Goal: Task Accomplishment & Management: Manage account settings

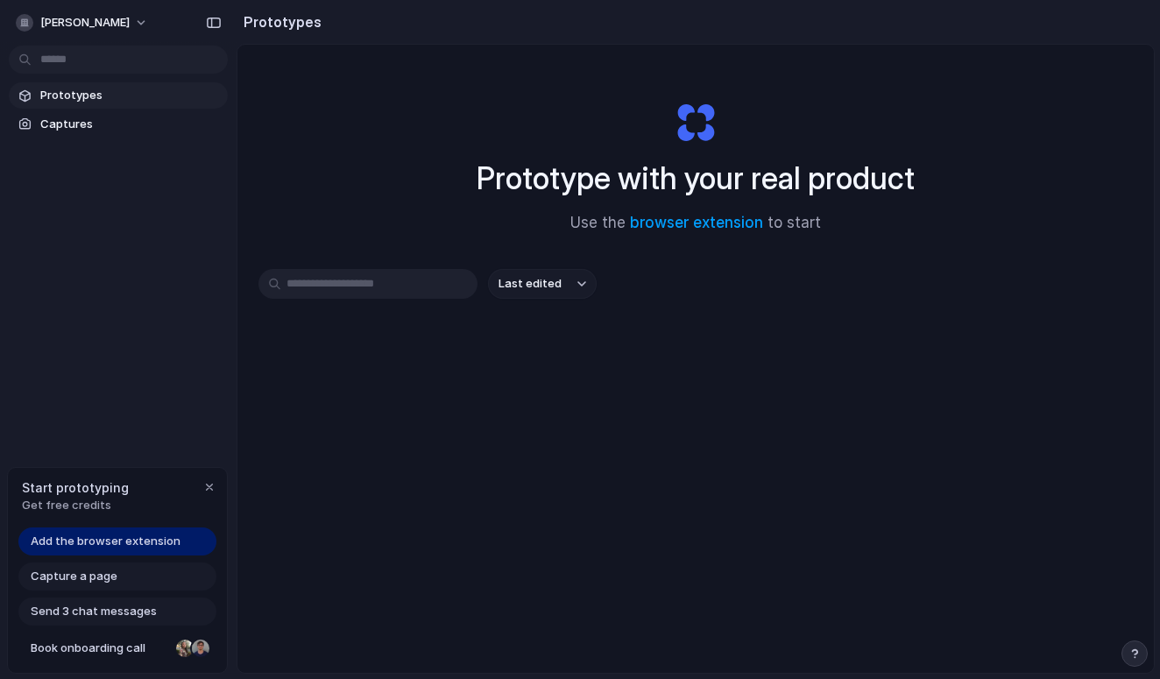
click at [388, 296] on input "text" at bounding box center [367, 284] width 219 height 30
click at [679, 226] on link "browser extension" at bounding box center [696, 223] width 133 height 18
click at [122, 104] on link "Prototypes" at bounding box center [118, 95] width 219 height 26
click at [107, 139] on div "Prototypes Captures" at bounding box center [118, 183] width 237 height 367
click at [95, 124] on span "Captures" at bounding box center [130, 125] width 180 height 18
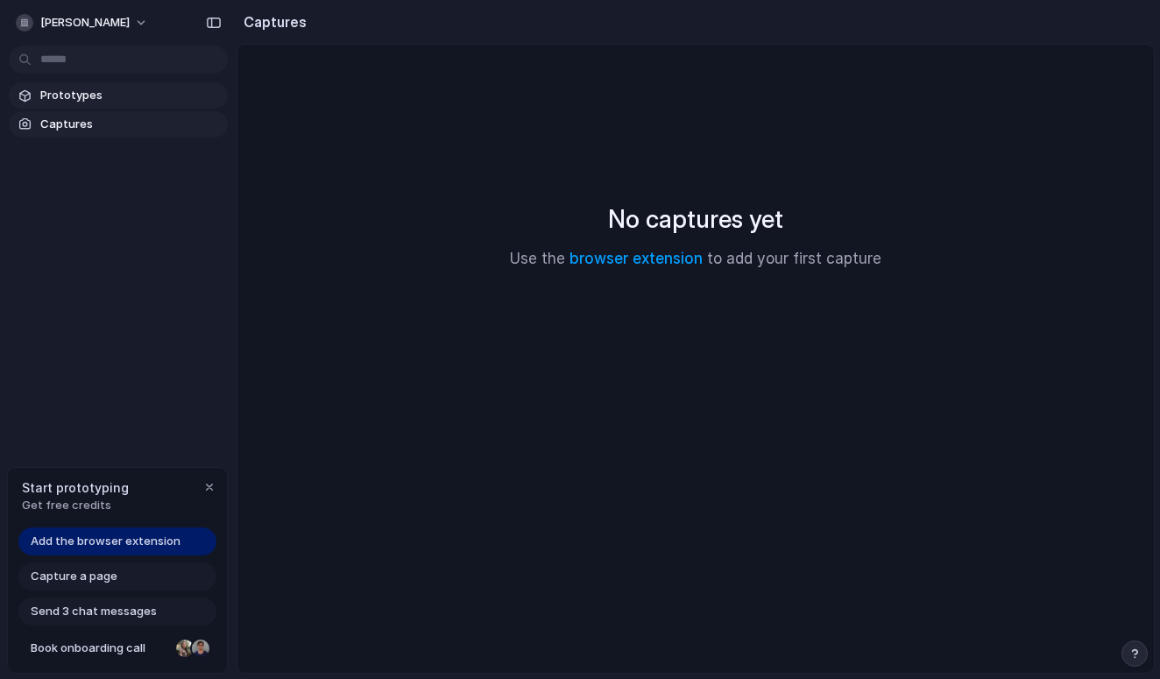
click at [95, 95] on span "Prototypes" at bounding box center [130, 96] width 180 height 18
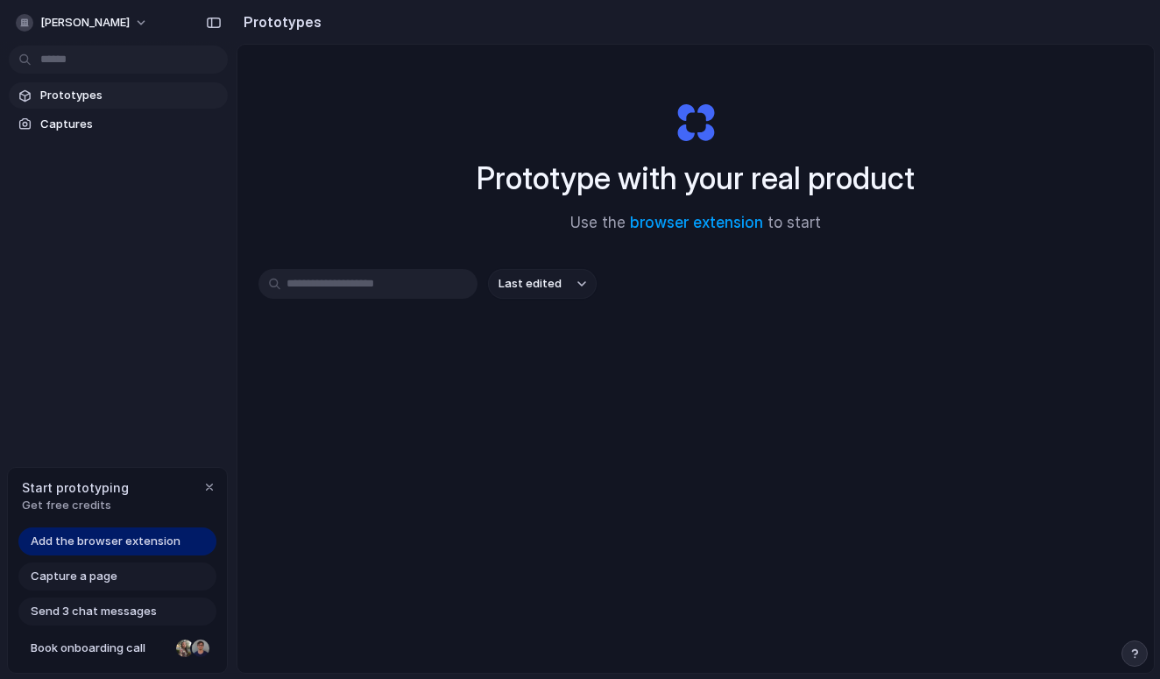
click at [152, 612] on span "Send 3 chat messages" at bounding box center [94, 612] width 126 height 18
click at [117, 611] on span "Send 3 chat messages" at bounding box center [94, 612] width 126 height 18
click at [127, 642] on span "Book onboarding call" at bounding box center [100, 648] width 138 height 18
click at [53, 31] on div "[PERSON_NAME]" at bounding box center [73, 23] width 114 height 18
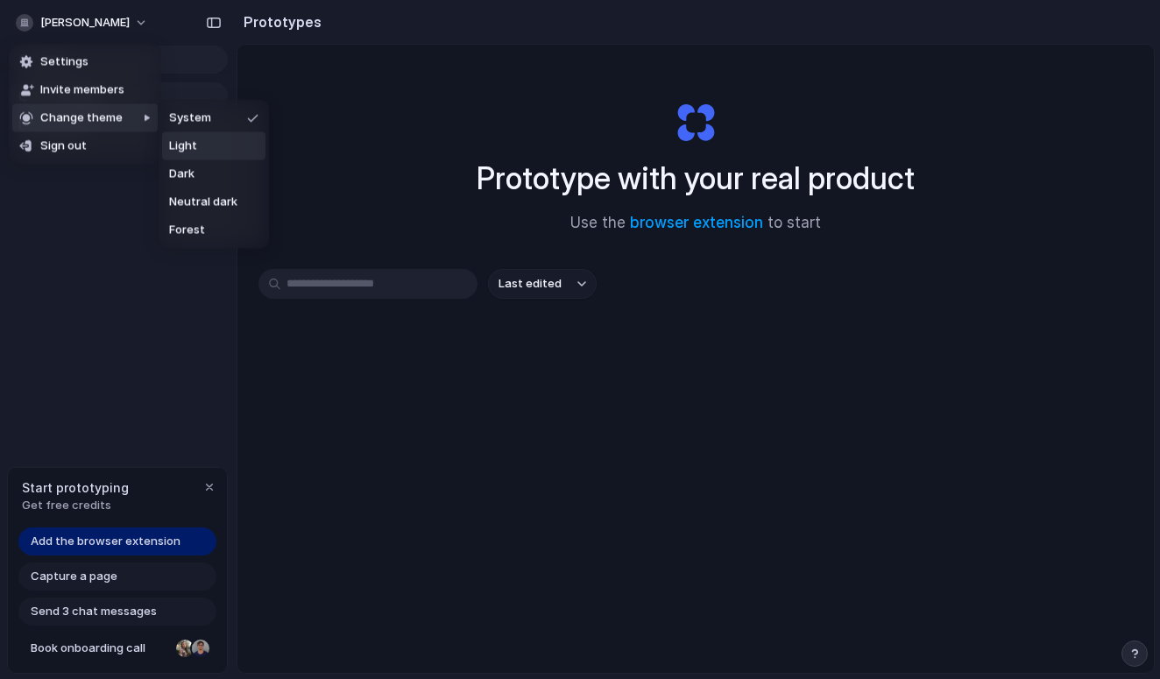
click at [194, 155] on li "Light" at bounding box center [213, 146] width 103 height 28
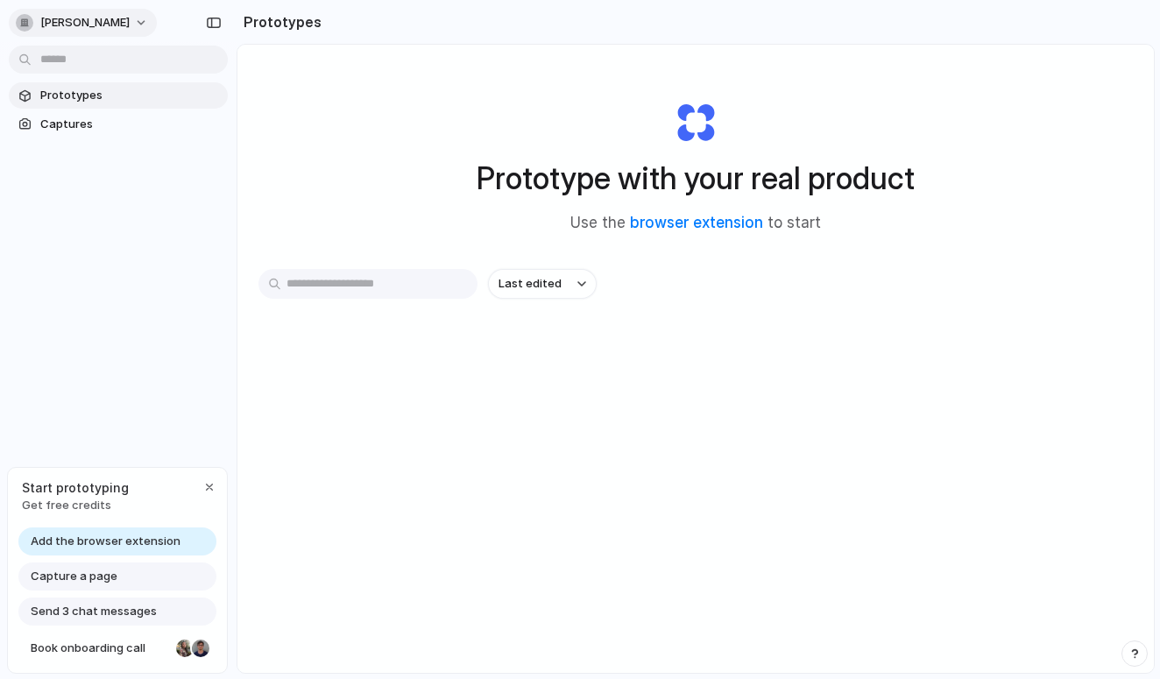
click at [81, 10] on button "[PERSON_NAME]" at bounding box center [83, 23] width 148 height 28
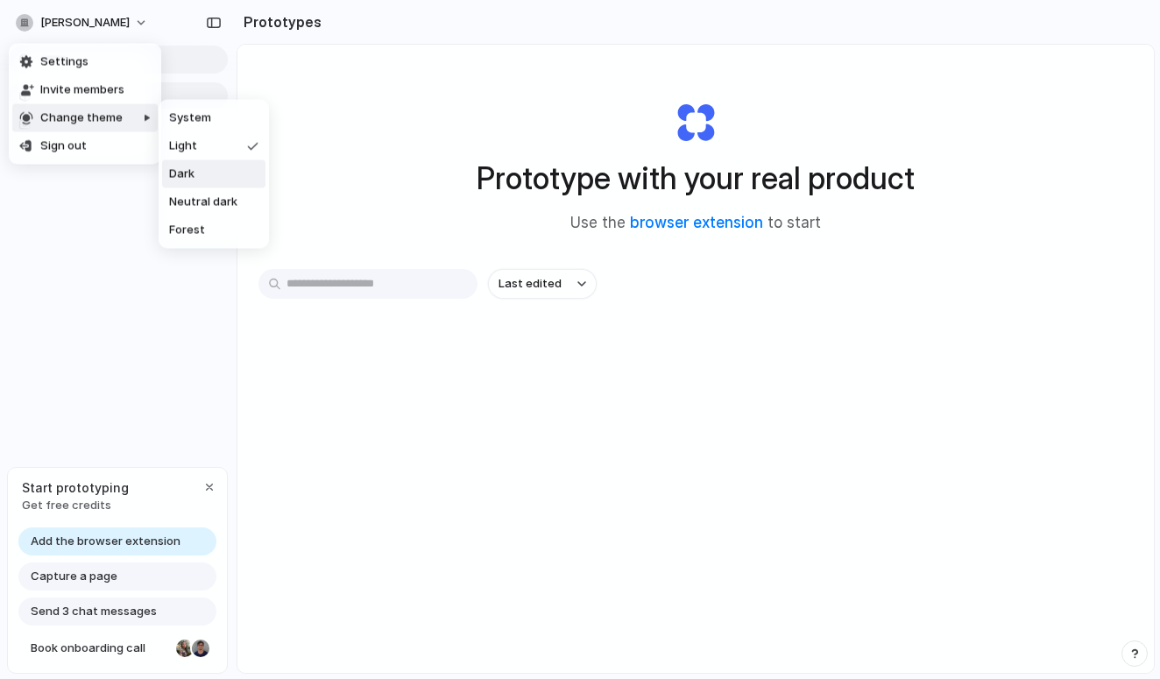
click at [211, 168] on li "Dark" at bounding box center [213, 174] width 103 height 28
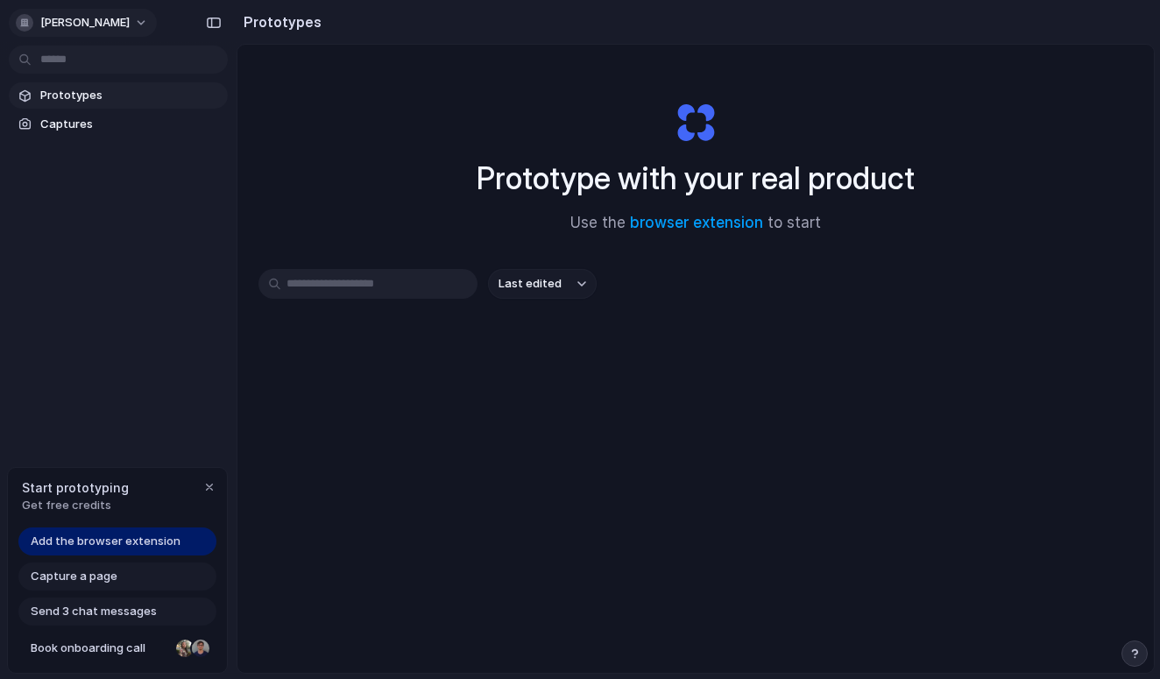
click at [60, 11] on button "[PERSON_NAME]" at bounding box center [83, 23] width 148 height 28
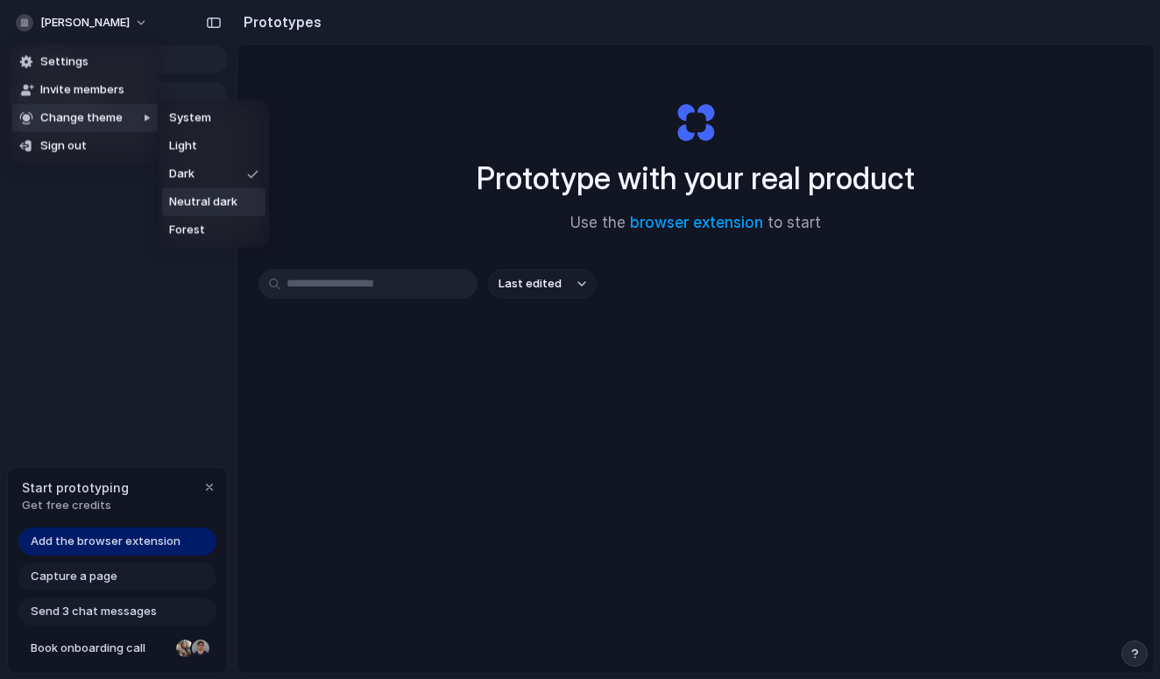
click at [225, 201] on span "Neutral dark" at bounding box center [203, 203] width 68 height 18
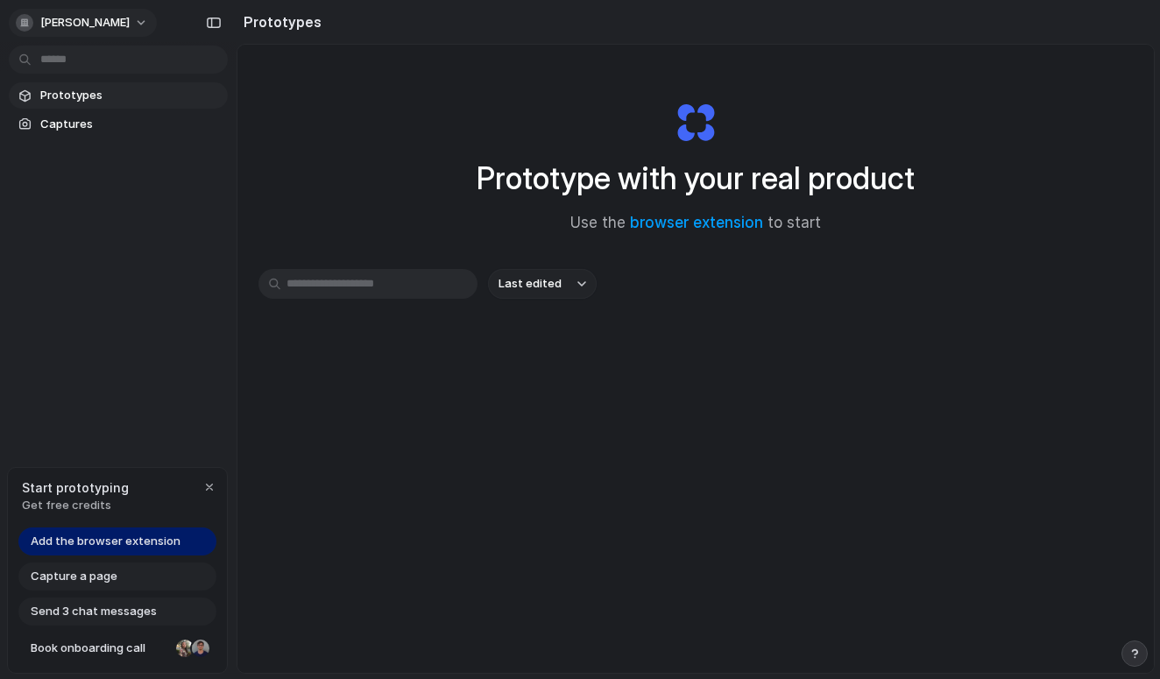
click at [84, 16] on span "[PERSON_NAME]" at bounding box center [84, 23] width 89 height 18
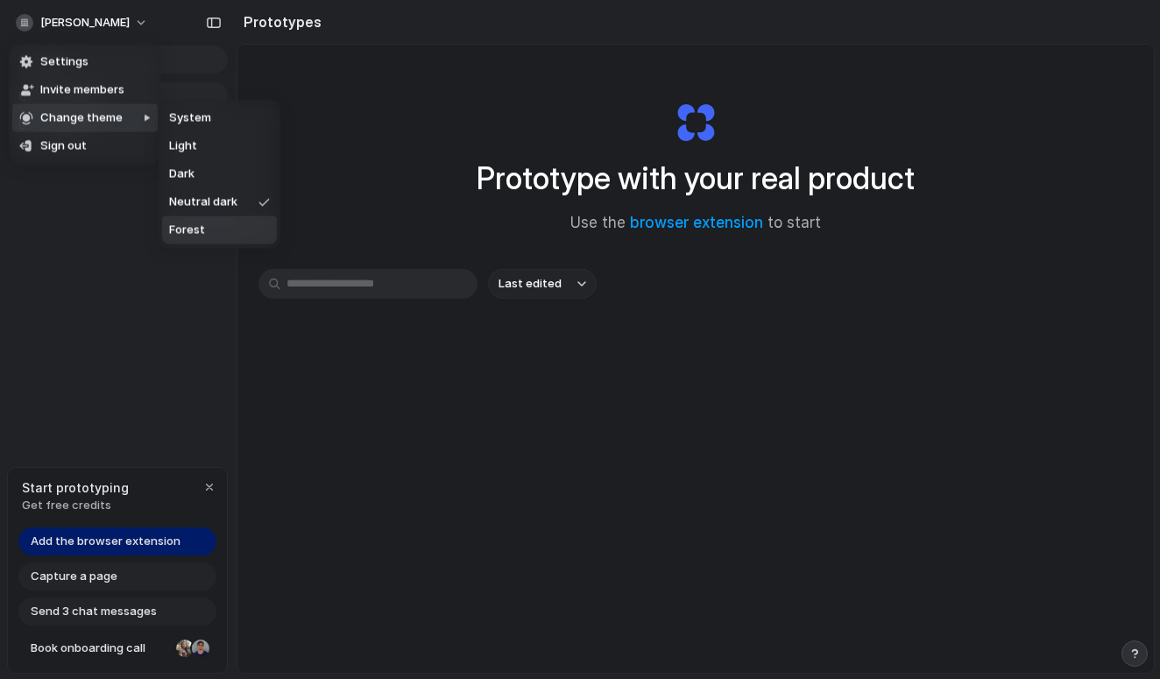
click at [203, 242] on li "Forest" at bounding box center [219, 230] width 115 height 28
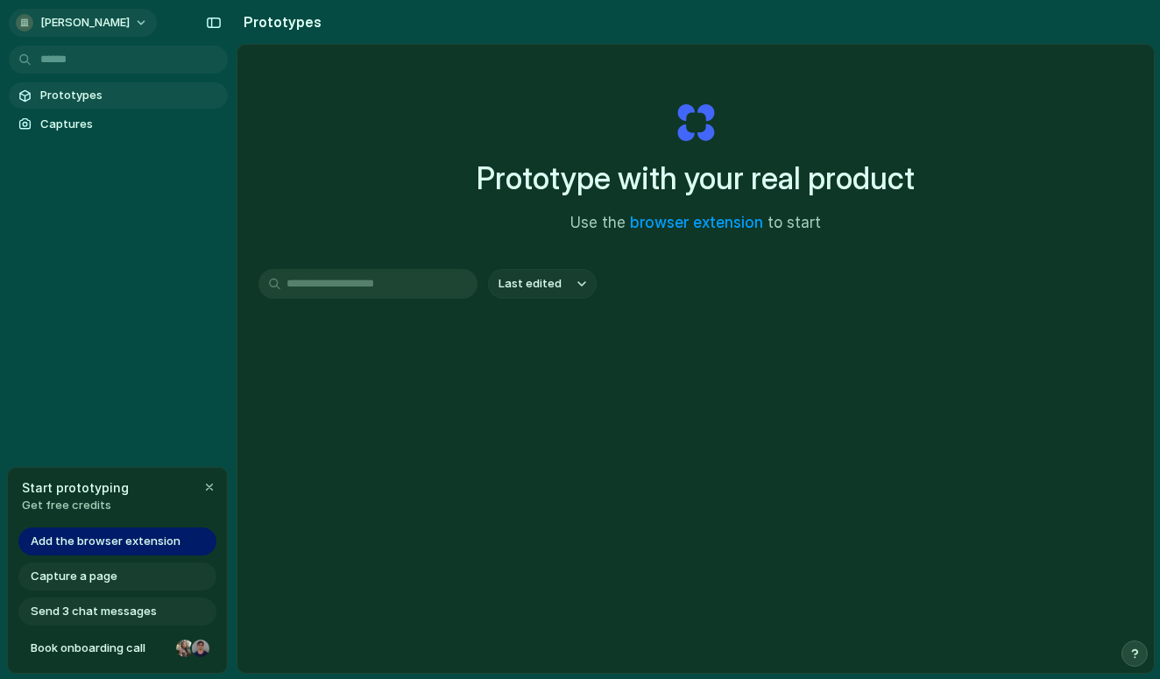
click at [56, 29] on span "[PERSON_NAME]" at bounding box center [84, 23] width 89 height 18
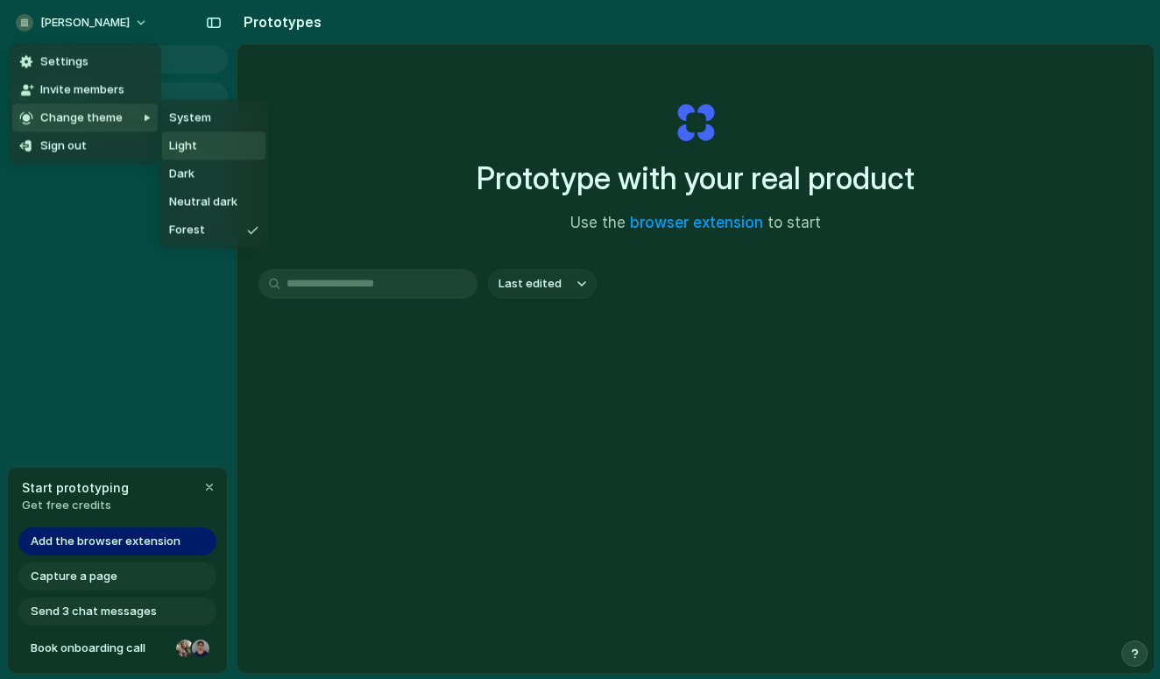
click at [205, 146] on li "Light" at bounding box center [213, 146] width 103 height 28
